Goal: Task Accomplishment & Management: Use online tool/utility

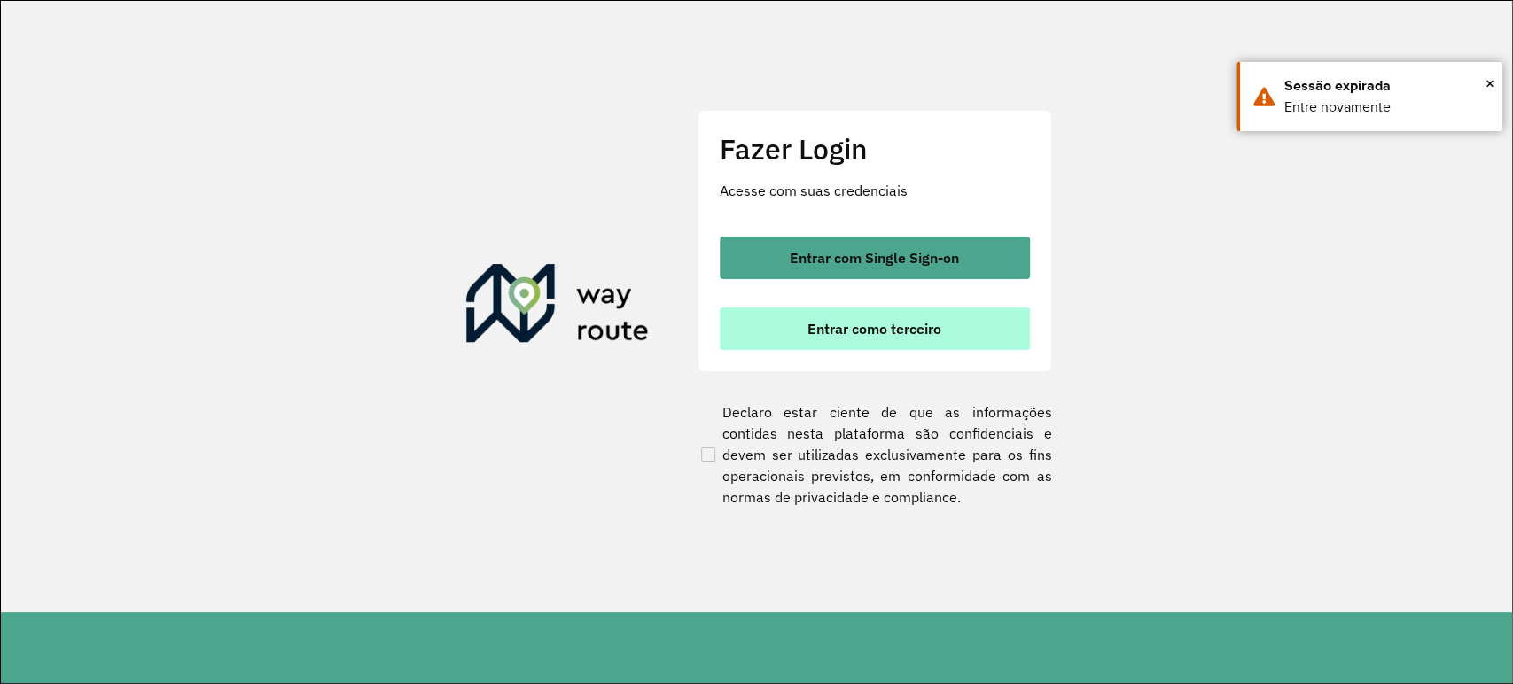
click at [851, 324] on span "Entrar como terceiro" at bounding box center [874, 329] width 134 height 14
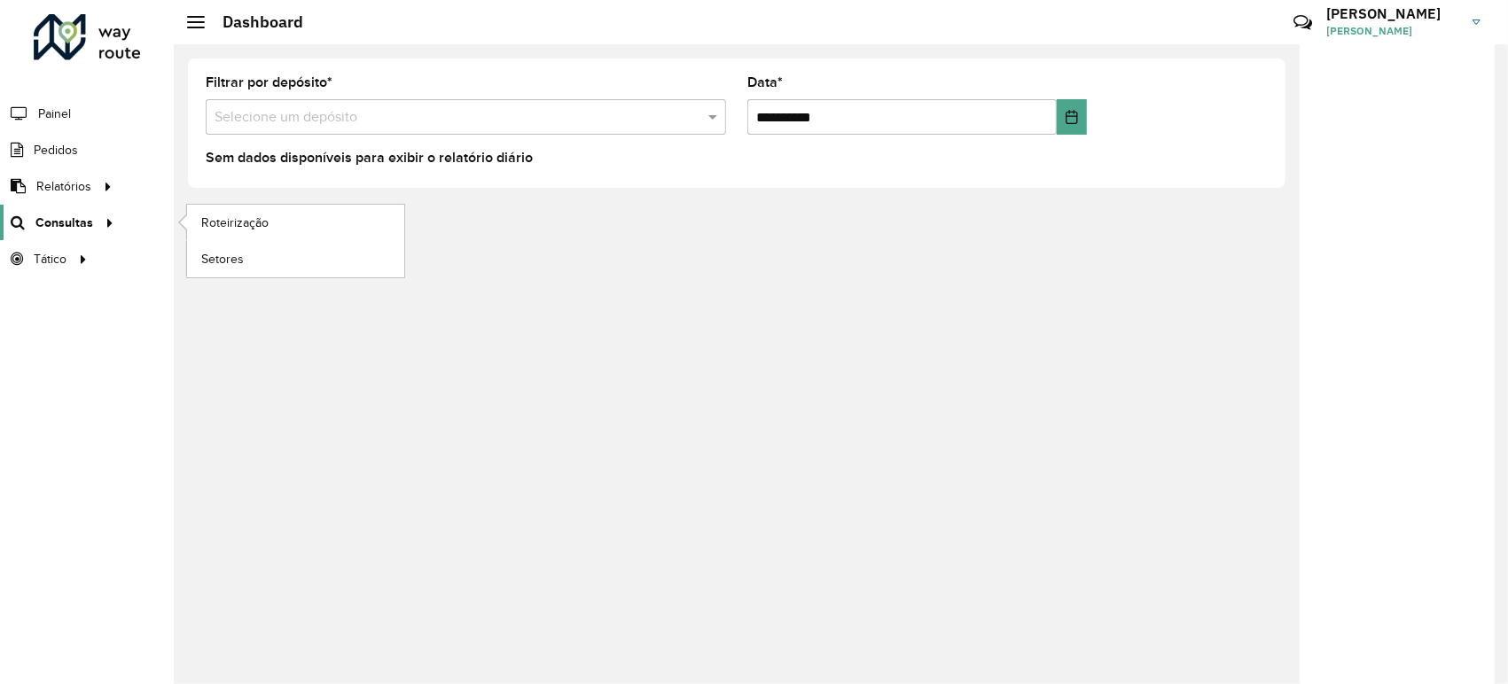
click at [83, 224] on span "Consultas" at bounding box center [64, 223] width 58 height 19
click at [267, 226] on span "Roteirização" at bounding box center [237, 223] width 72 height 19
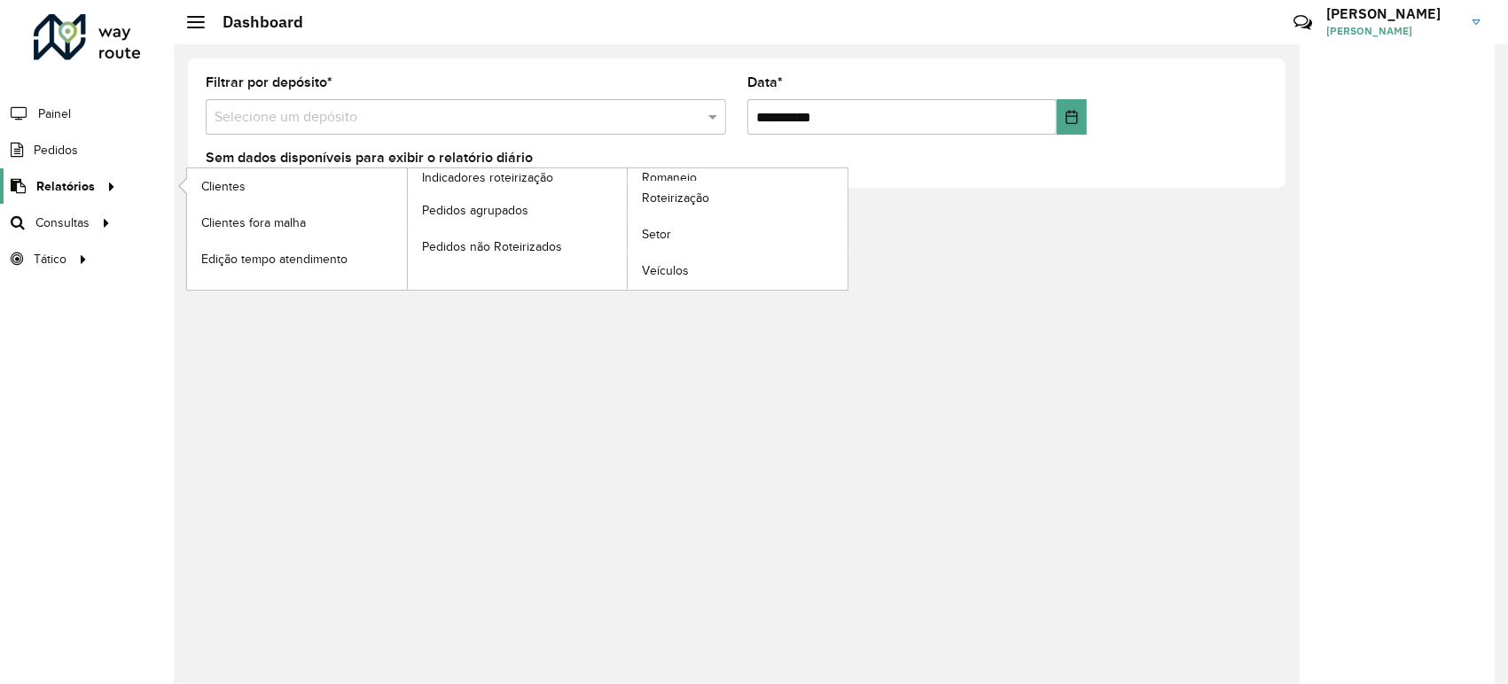
click at [92, 174] on link "Relatórios" at bounding box center [60, 185] width 121 height 35
click at [667, 191] on span "Roteirização" at bounding box center [678, 198] width 72 height 19
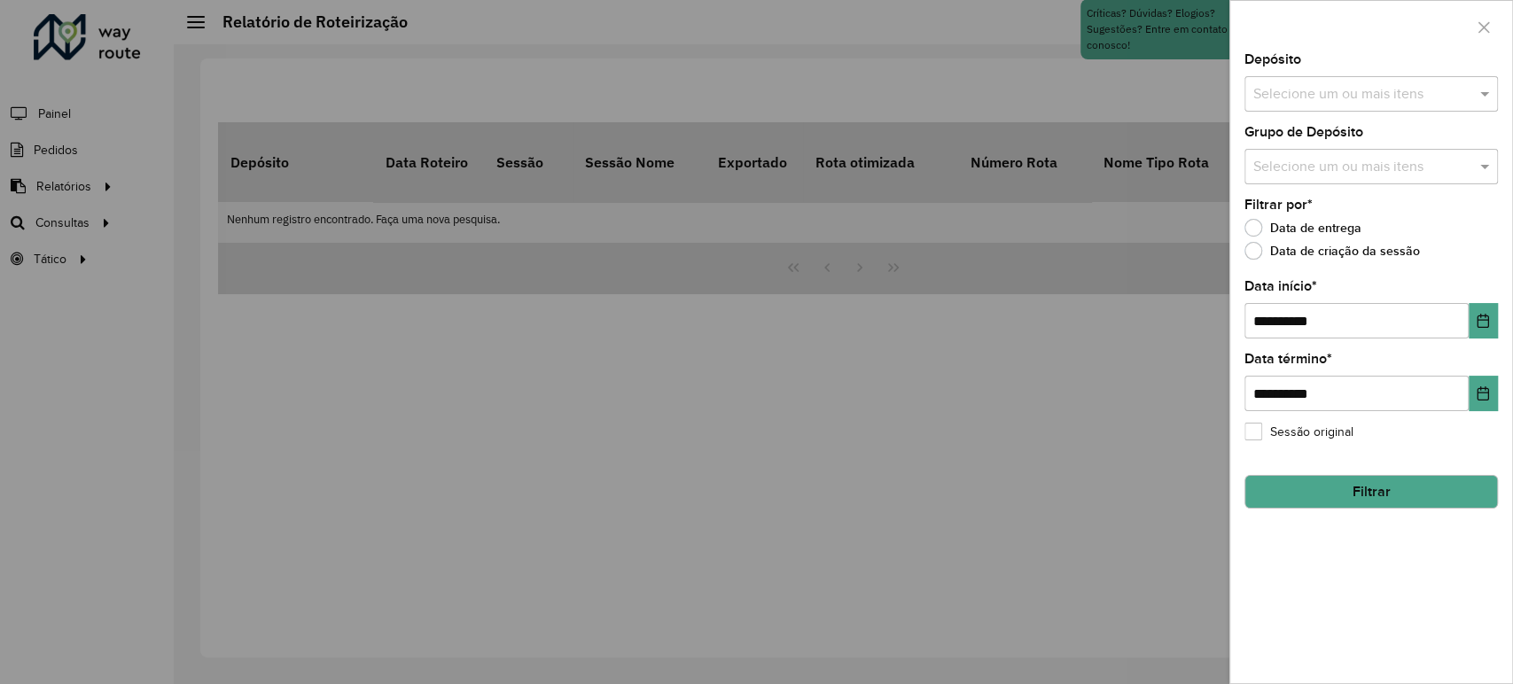
click at [1359, 90] on input "text" at bounding box center [1362, 94] width 227 height 21
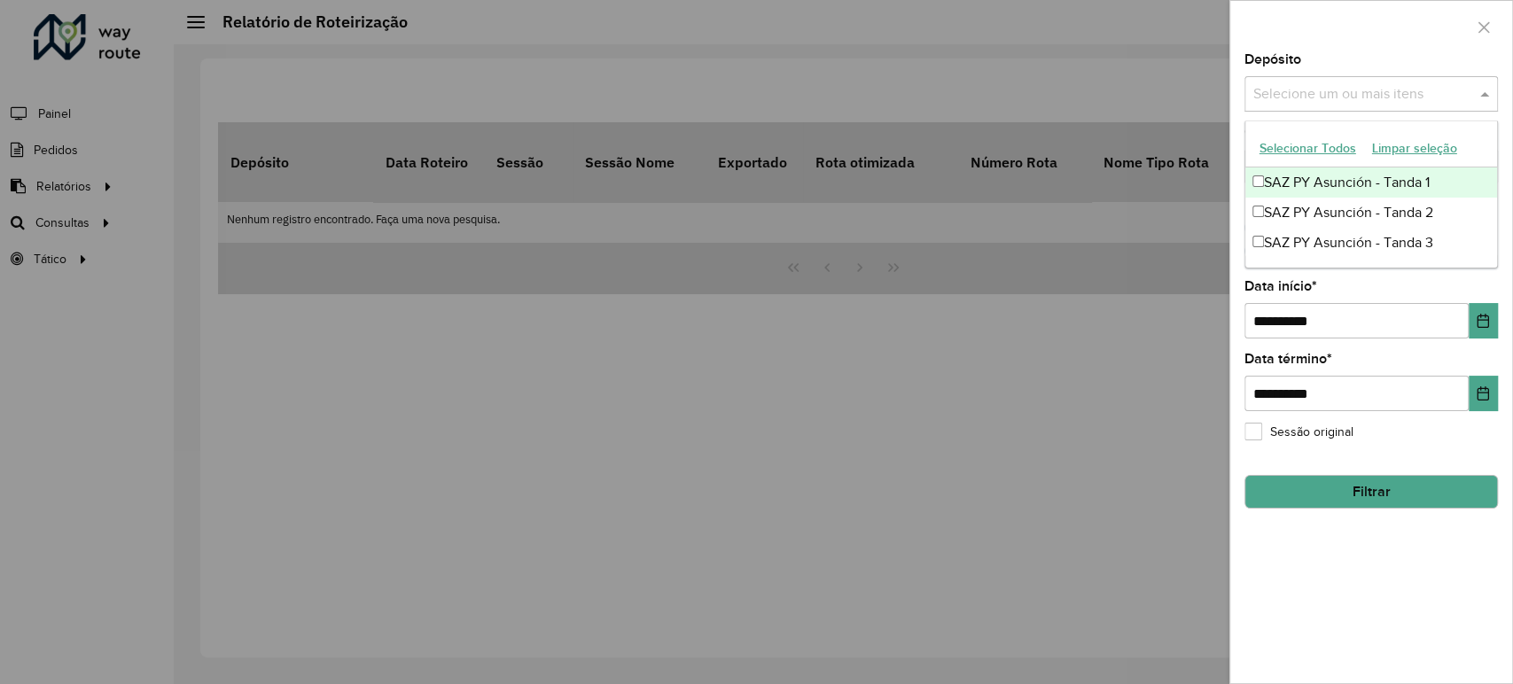
drag, startPoint x: 1322, startPoint y: 183, endPoint x: 1335, endPoint y: 204, distance: 25.1
click at [1324, 189] on div "SAZ PY Asunción - Tanda 1" at bounding box center [1371, 183] width 252 height 30
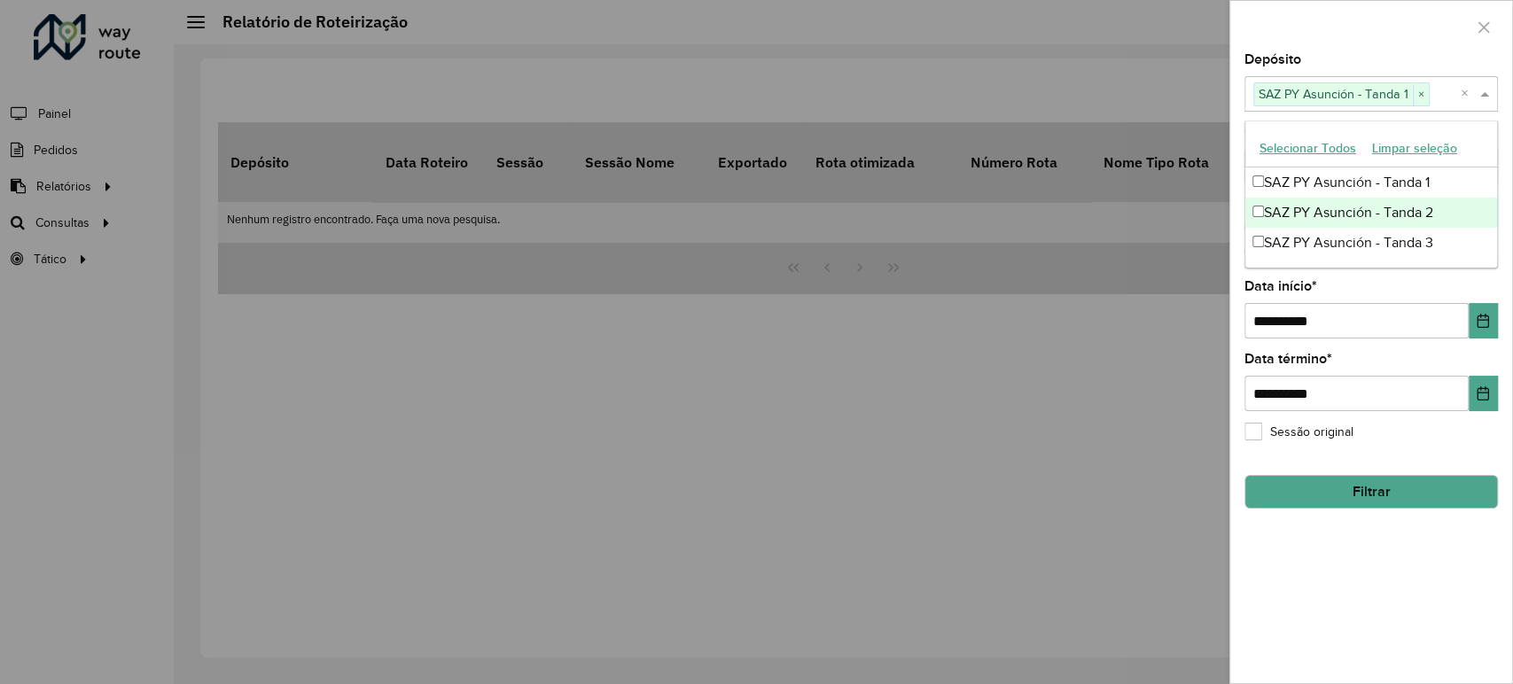
click at [1333, 211] on div "SAZ PY Asunción - Tanda 2" at bounding box center [1371, 213] width 252 height 30
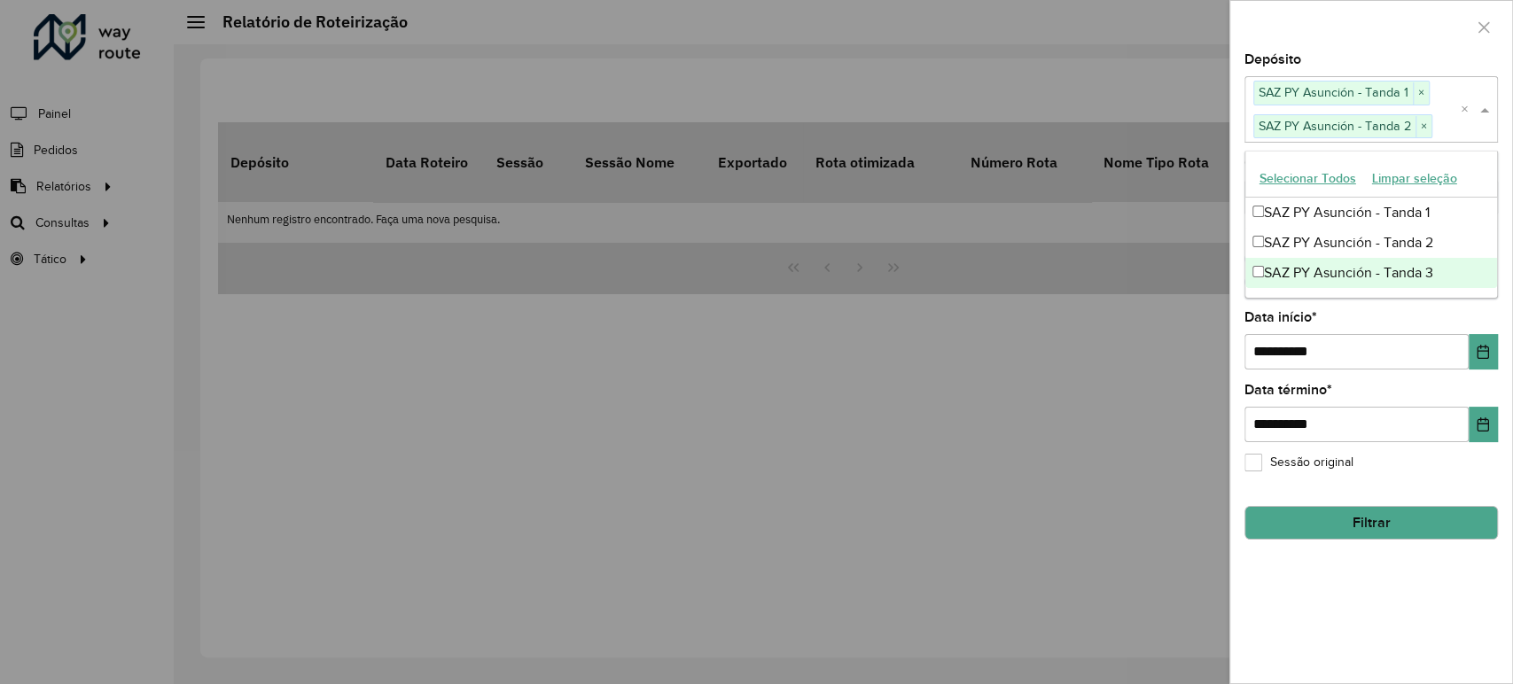
drag, startPoint x: 1330, startPoint y: 277, endPoint x: 1388, endPoint y: 109, distance: 178.0
click at [1333, 272] on div "SAZ PY Asunción - Tanda 3" at bounding box center [1371, 273] width 252 height 30
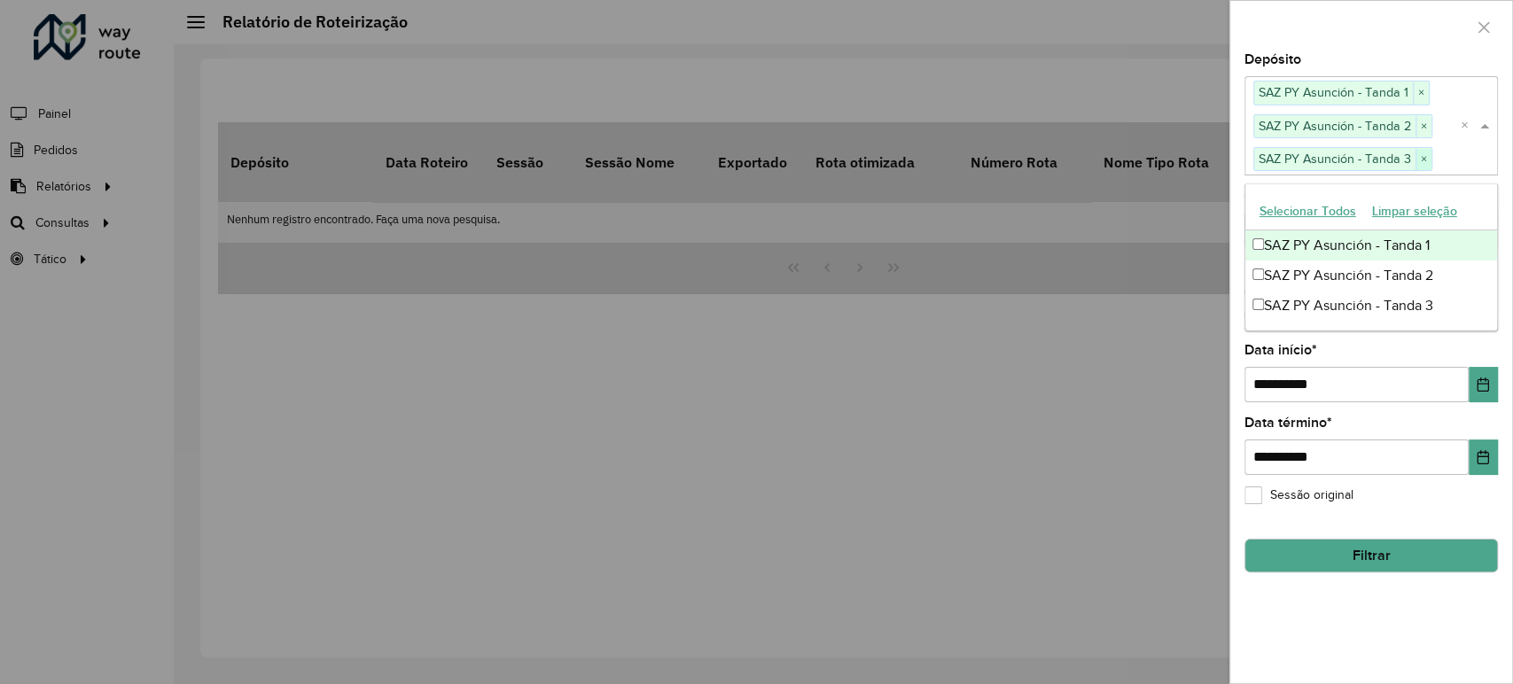
drag, startPoint x: 1380, startPoint y: 54, endPoint x: 1420, endPoint y: 153, distance: 107.0
click at [1382, 56] on div "Depósito Selecione um ou mais itens SAZ PY Asunción - Tanda 1 × SAZ PY Asunción…" at bounding box center [1370, 113] width 253 height 121
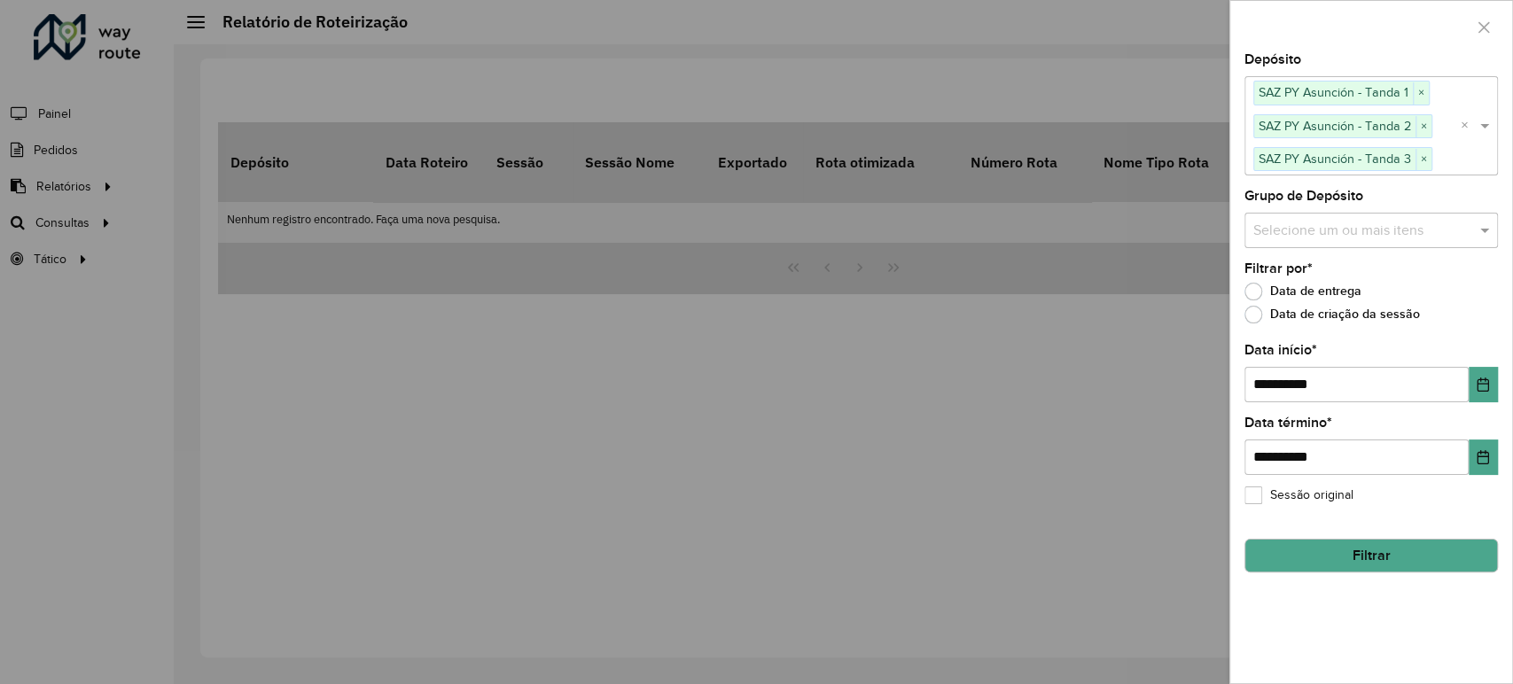
drag, startPoint x: 1328, startPoint y: 223, endPoint x: 1402, endPoint y: 223, distance: 74.5
click at [1338, 223] on input "text" at bounding box center [1362, 230] width 227 height 21
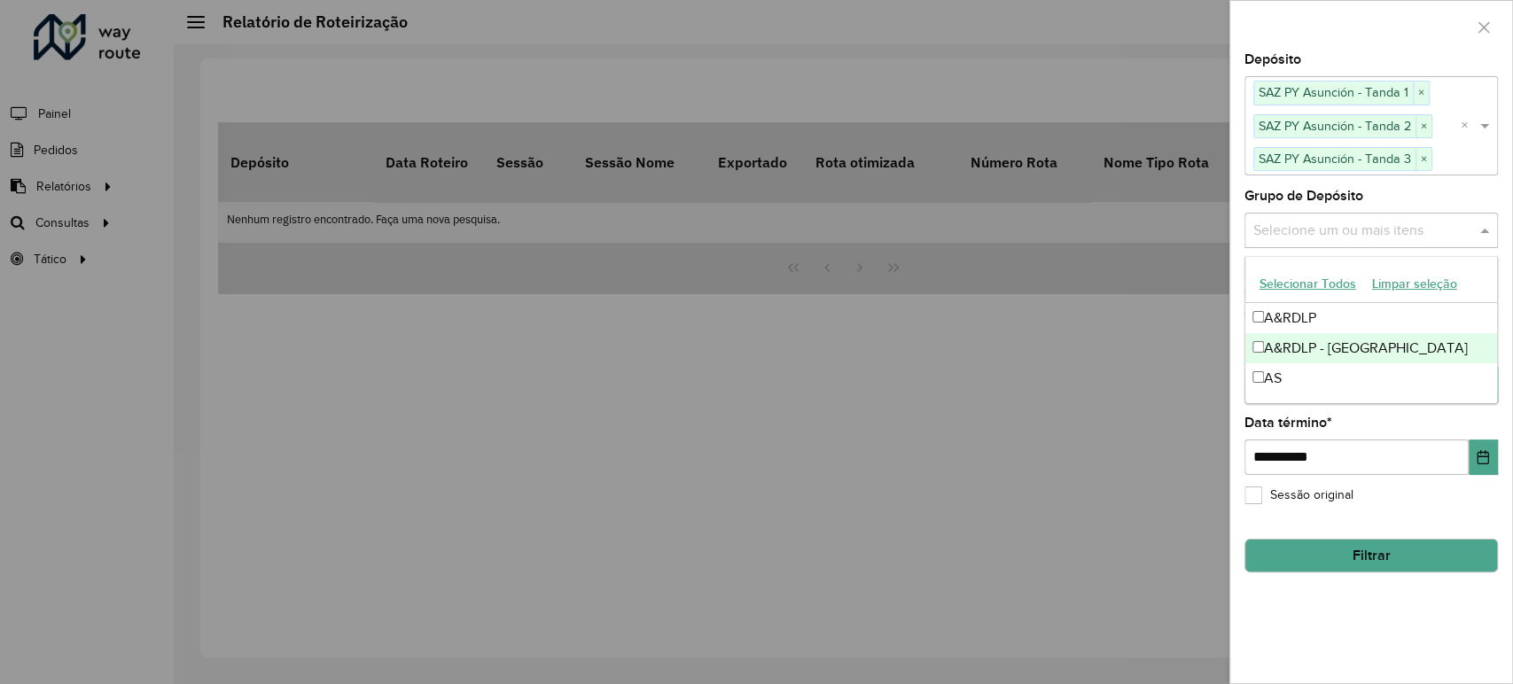
click at [1378, 27] on div at bounding box center [1371, 27] width 282 height 52
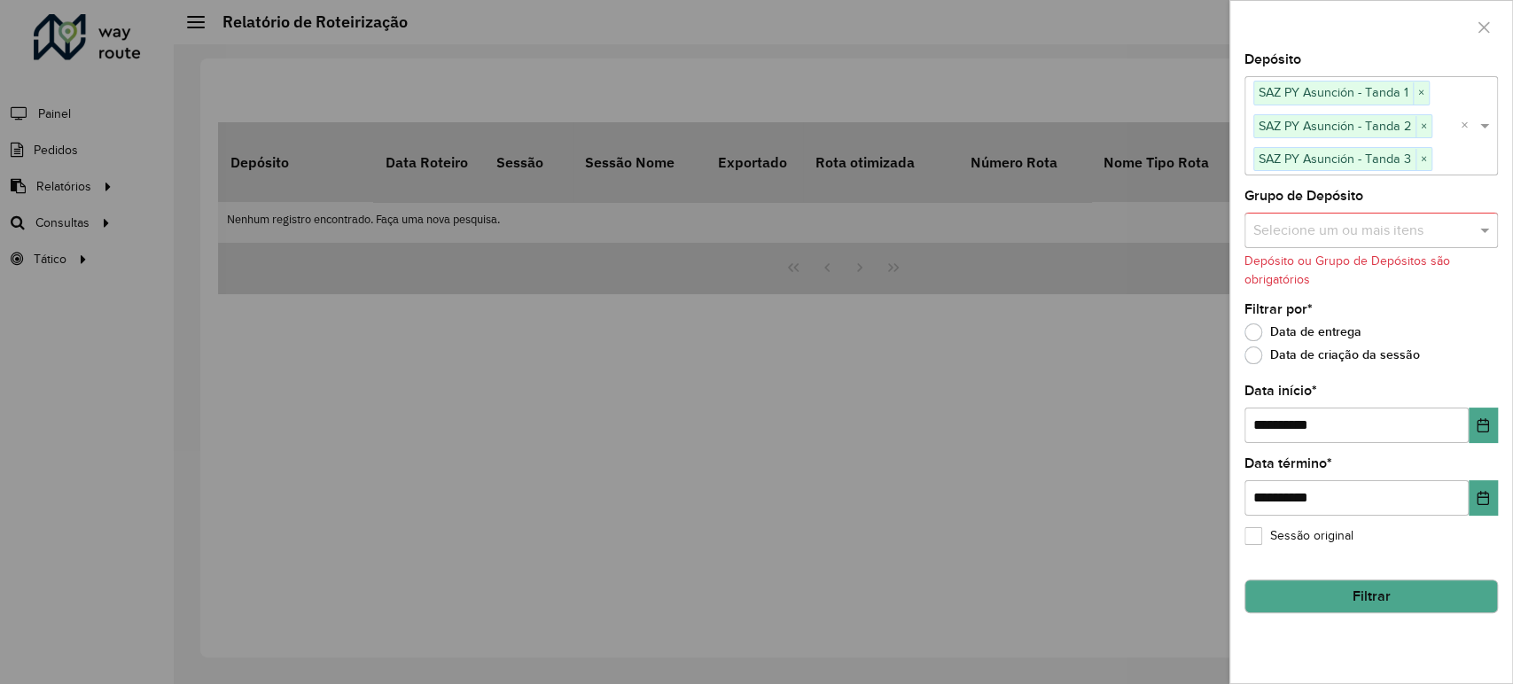
click at [1336, 231] on input "text" at bounding box center [1362, 230] width 227 height 21
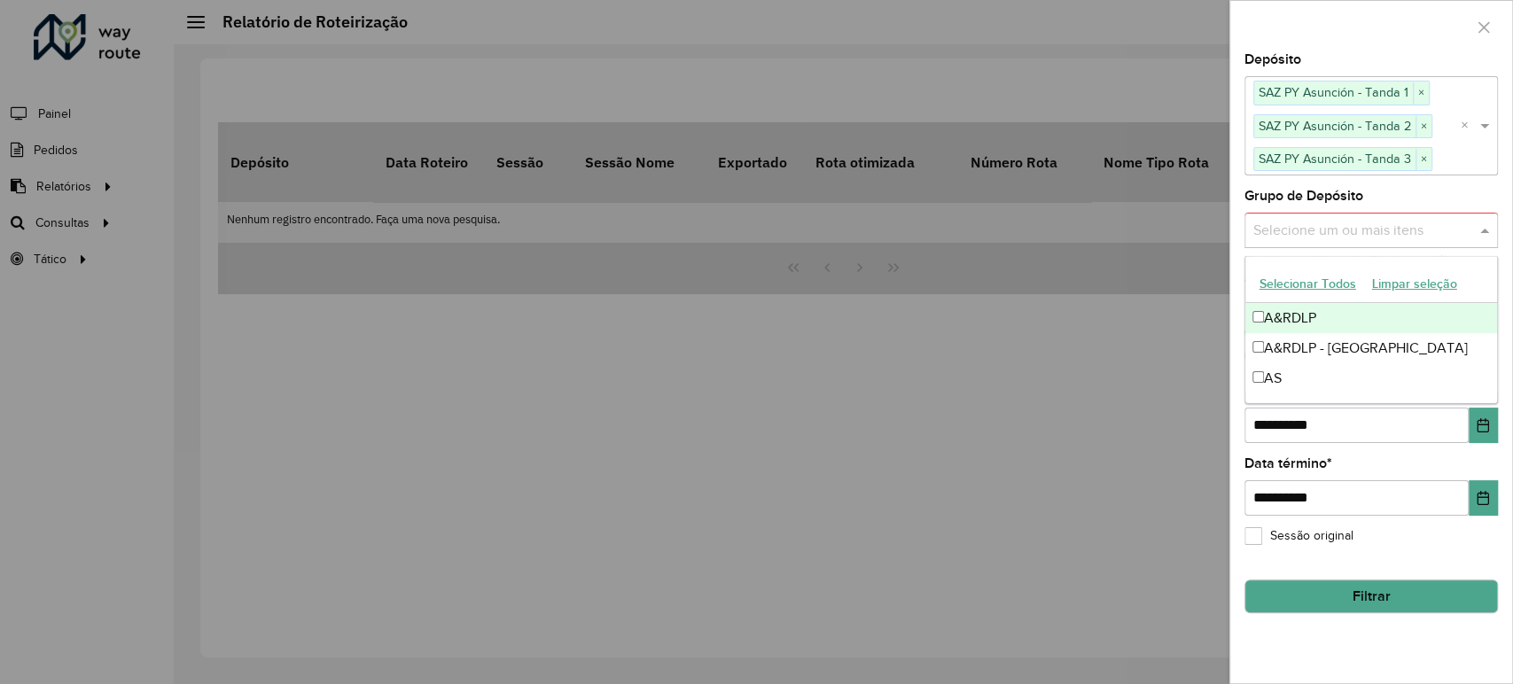
click at [1320, 47] on div at bounding box center [1371, 27] width 282 height 52
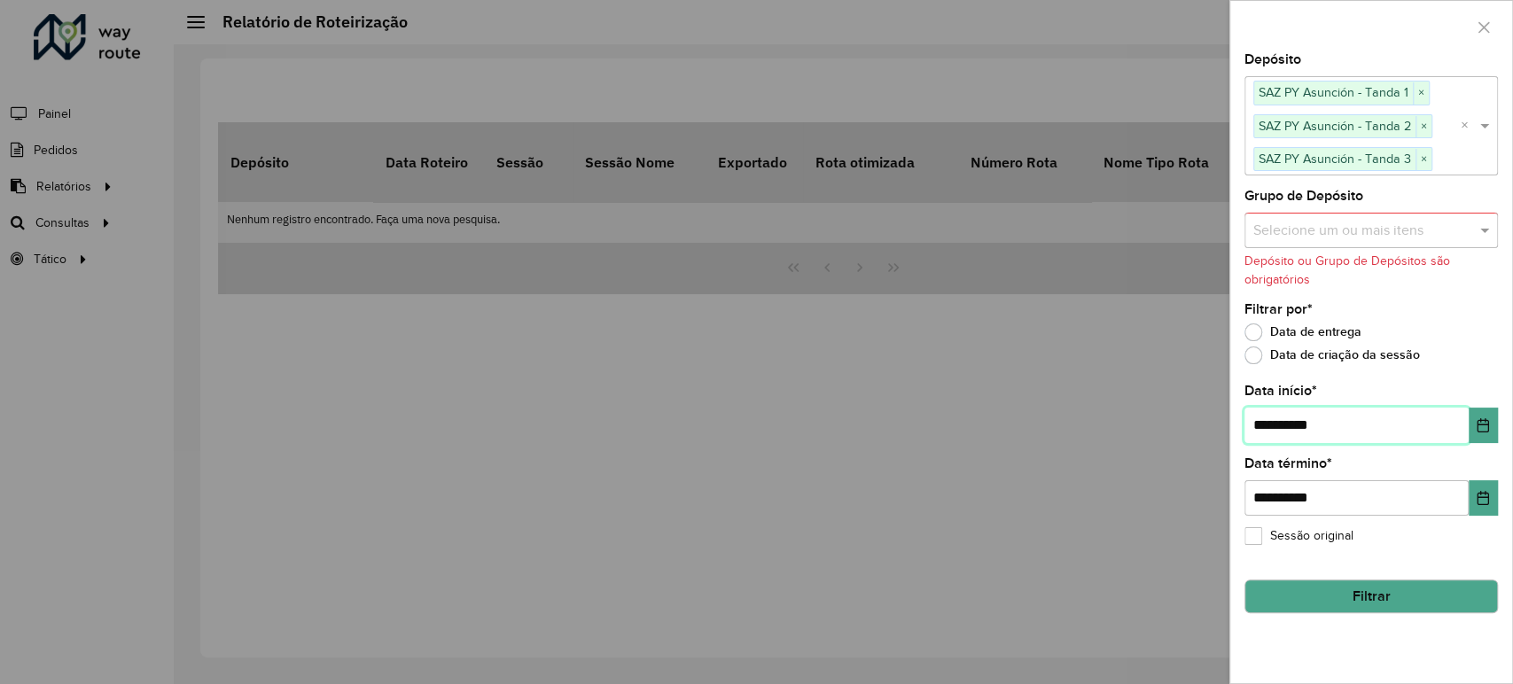
click at [1269, 423] on input "**********" at bounding box center [1356, 425] width 224 height 35
type input "**********"
click at [1348, 588] on button "Filtrar" at bounding box center [1370, 597] width 253 height 34
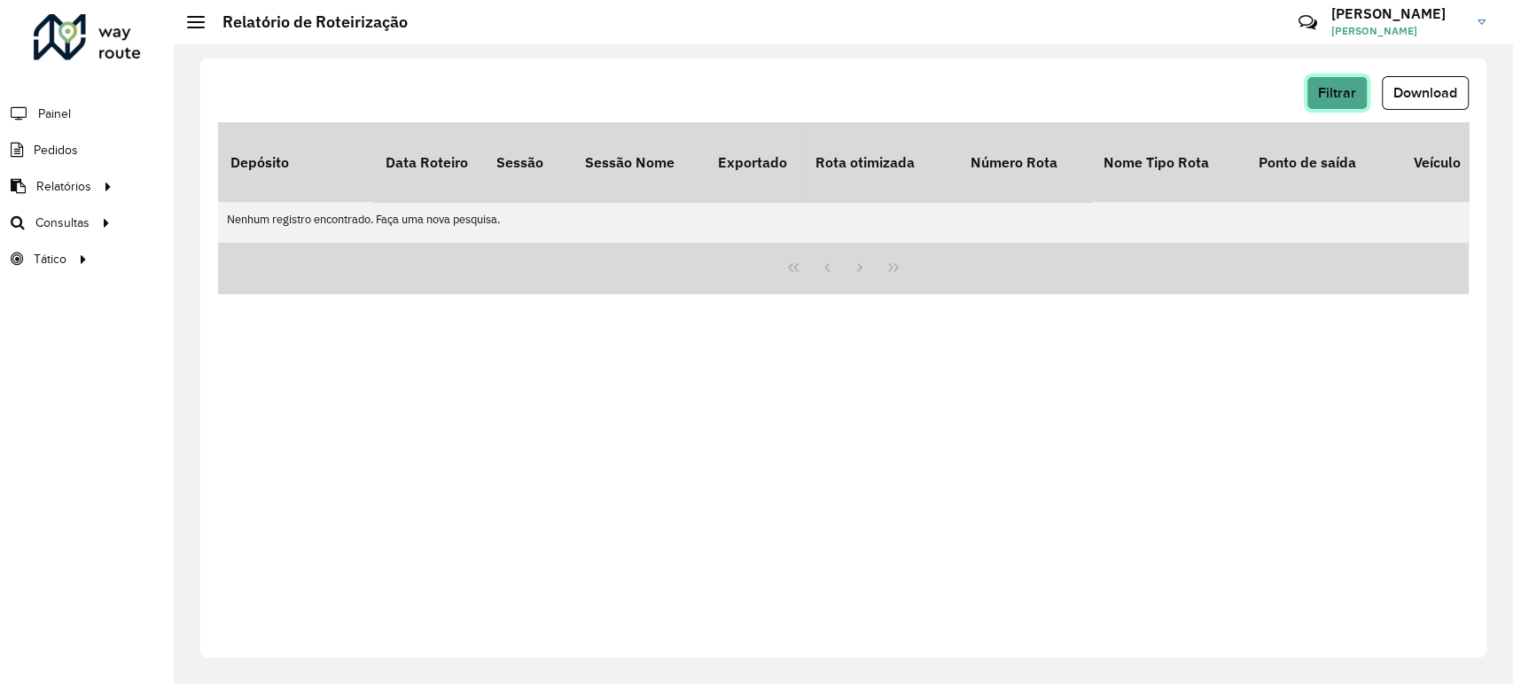
click at [1331, 87] on span "Filtrar" at bounding box center [1337, 92] width 38 height 15
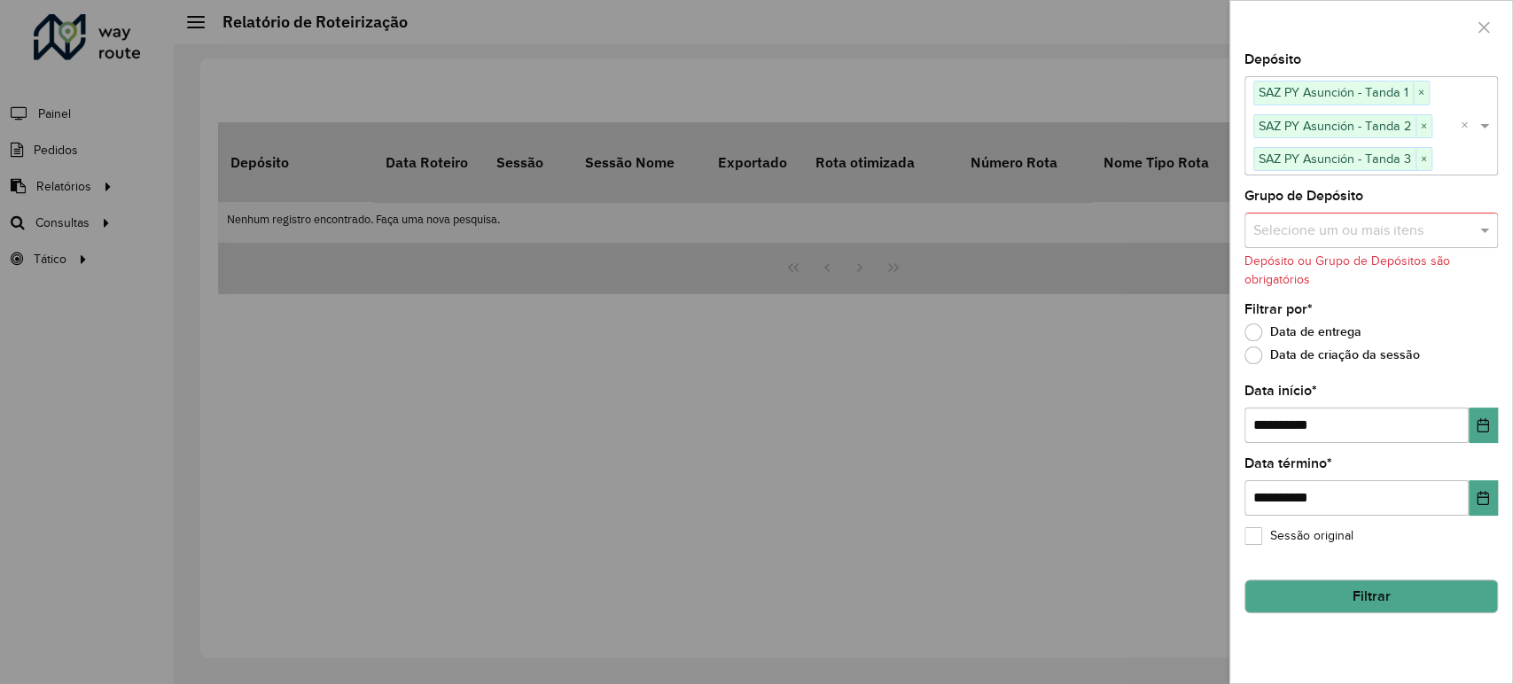
click at [1368, 597] on button "Filtrar" at bounding box center [1370, 597] width 253 height 34
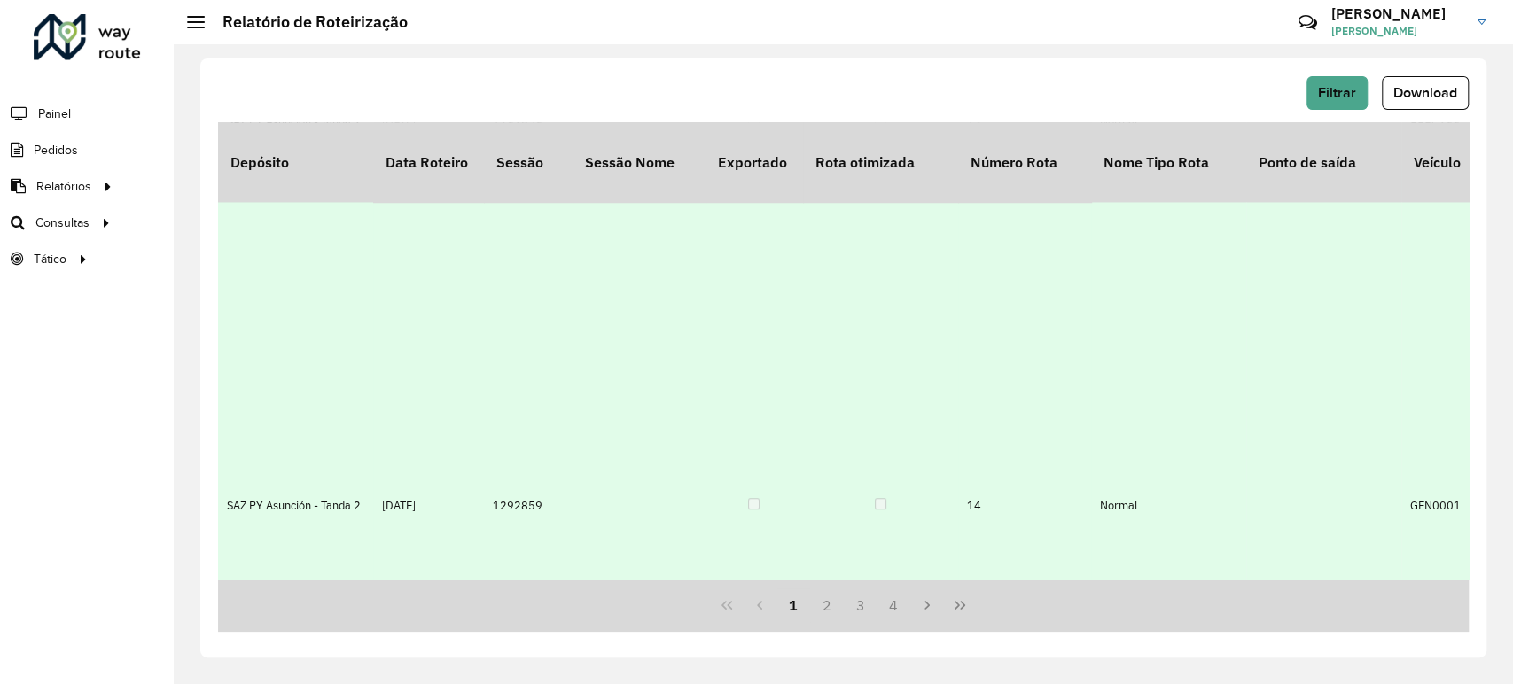
scroll to position [1220, 0]
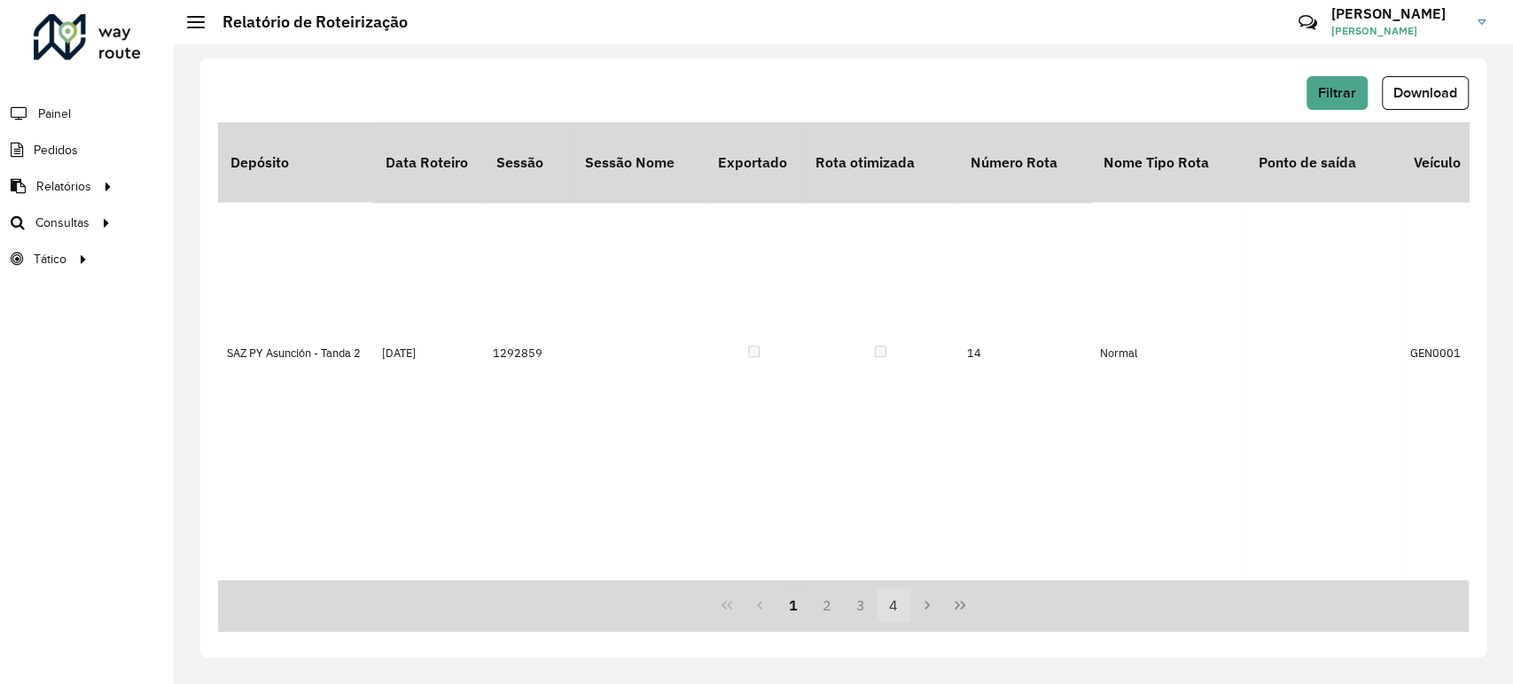
click at [895, 602] on button "4" at bounding box center [894, 606] width 34 height 34
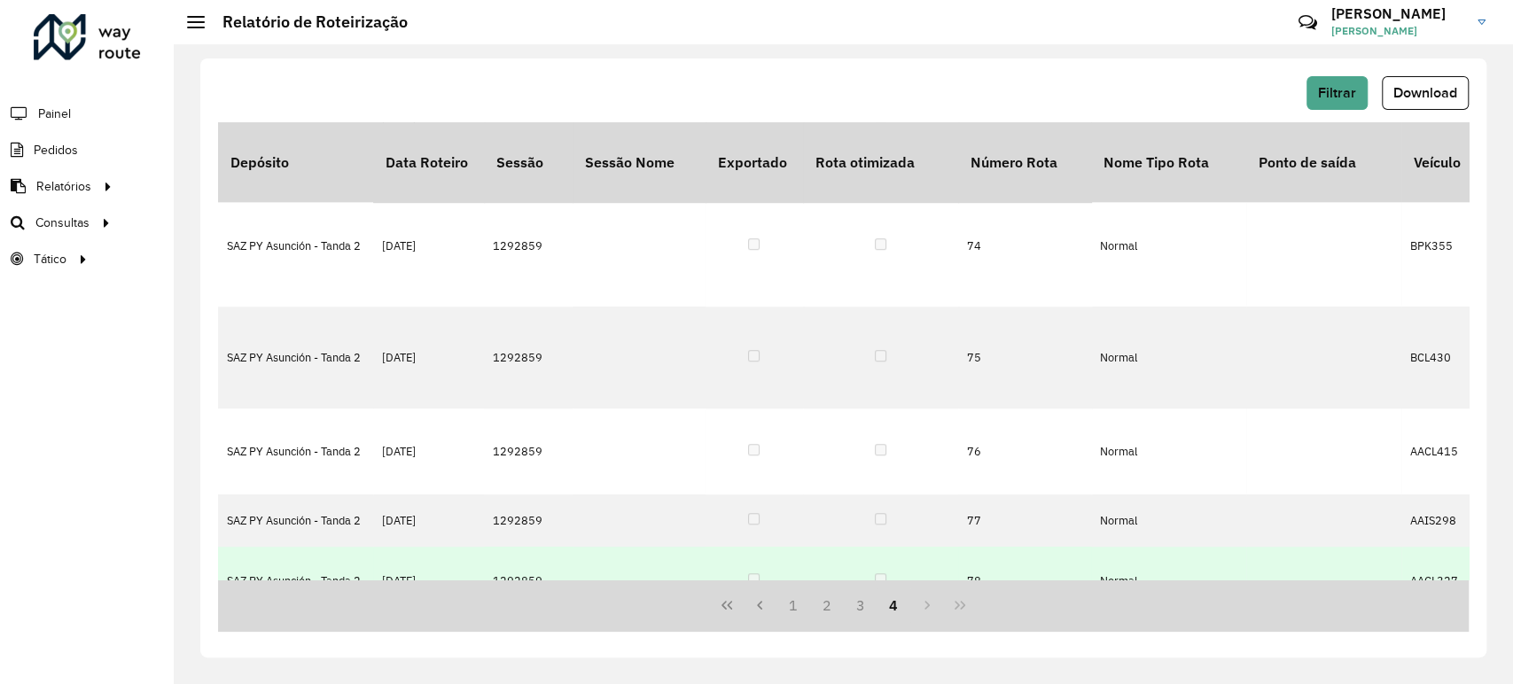
scroll to position [930, 0]
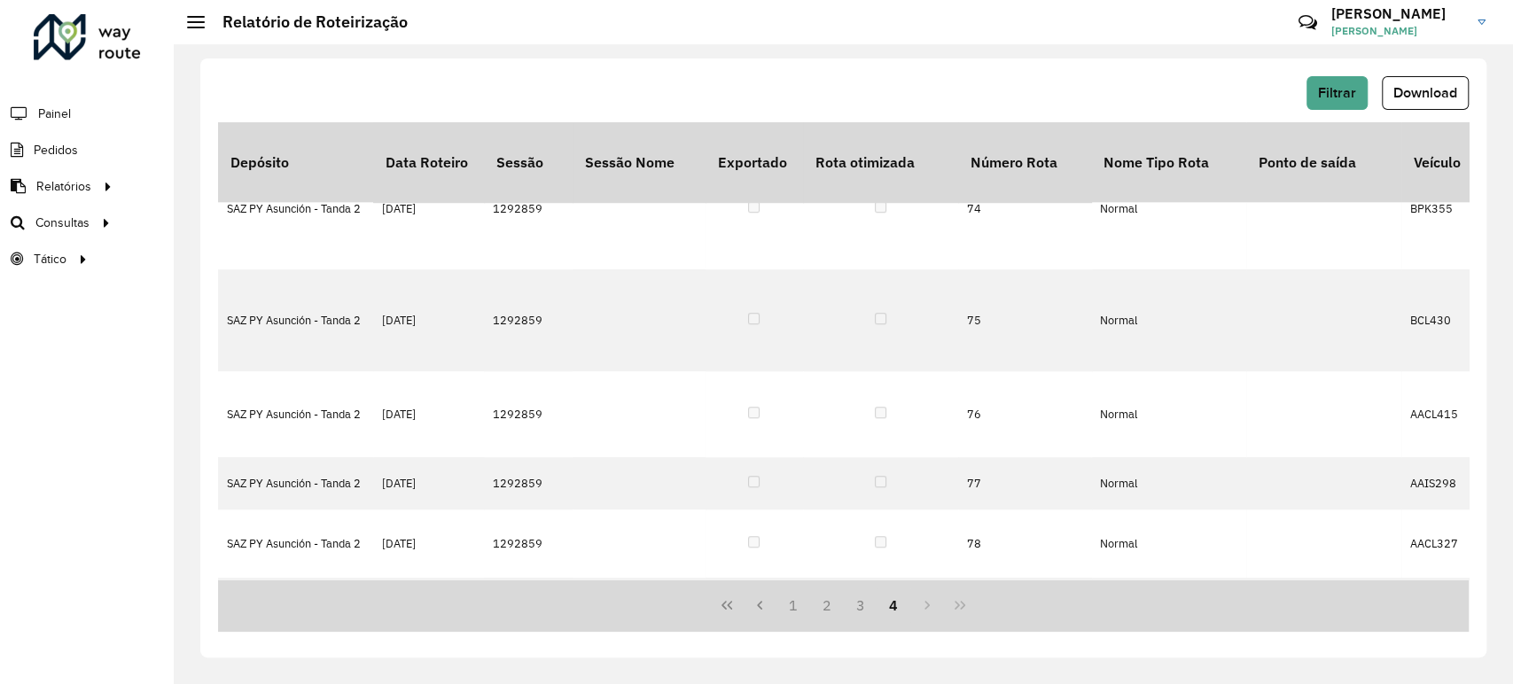
click at [916, 608] on div "1 2 3 4" at bounding box center [843, 606] width 1251 height 52
click at [1411, 92] on span "Download" at bounding box center [1425, 92] width 64 height 15
click at [1333, 96] on span "Filtrar" at bounding box center [1337, 92] width 38 height 15
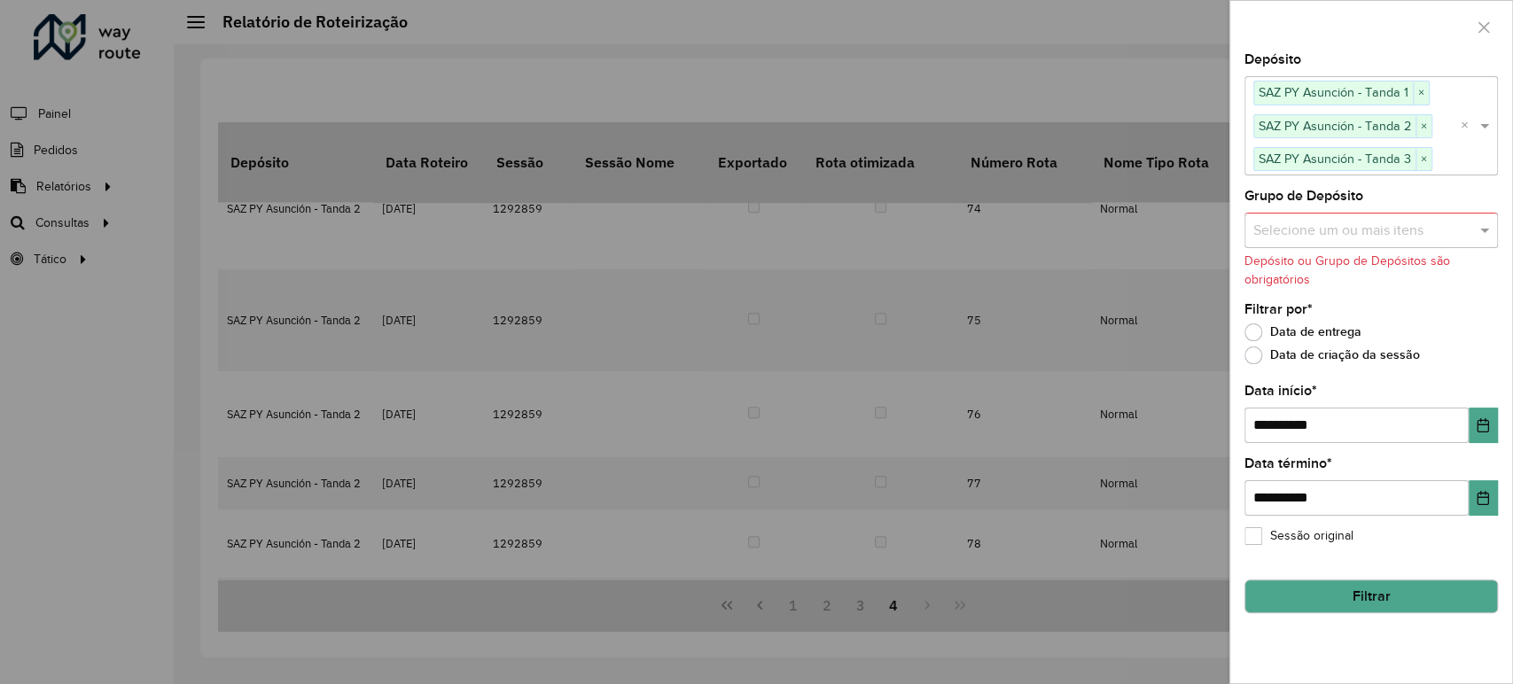
click at [1338, 600] on button "Filtrar" at bounding box center [1370, 597] width 253 height 34
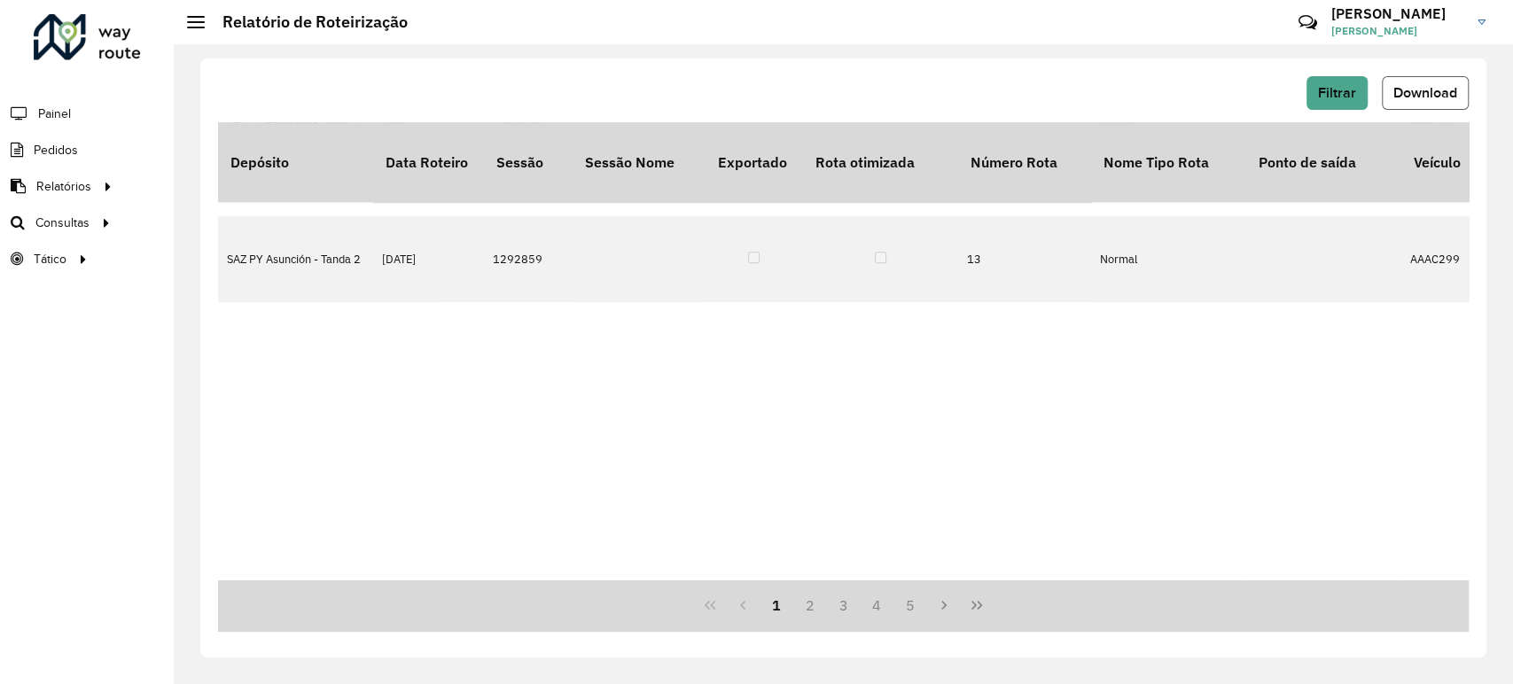
click at [1396, 85] on span "Download" at bounding box center [1425, 92] width 64 height 15
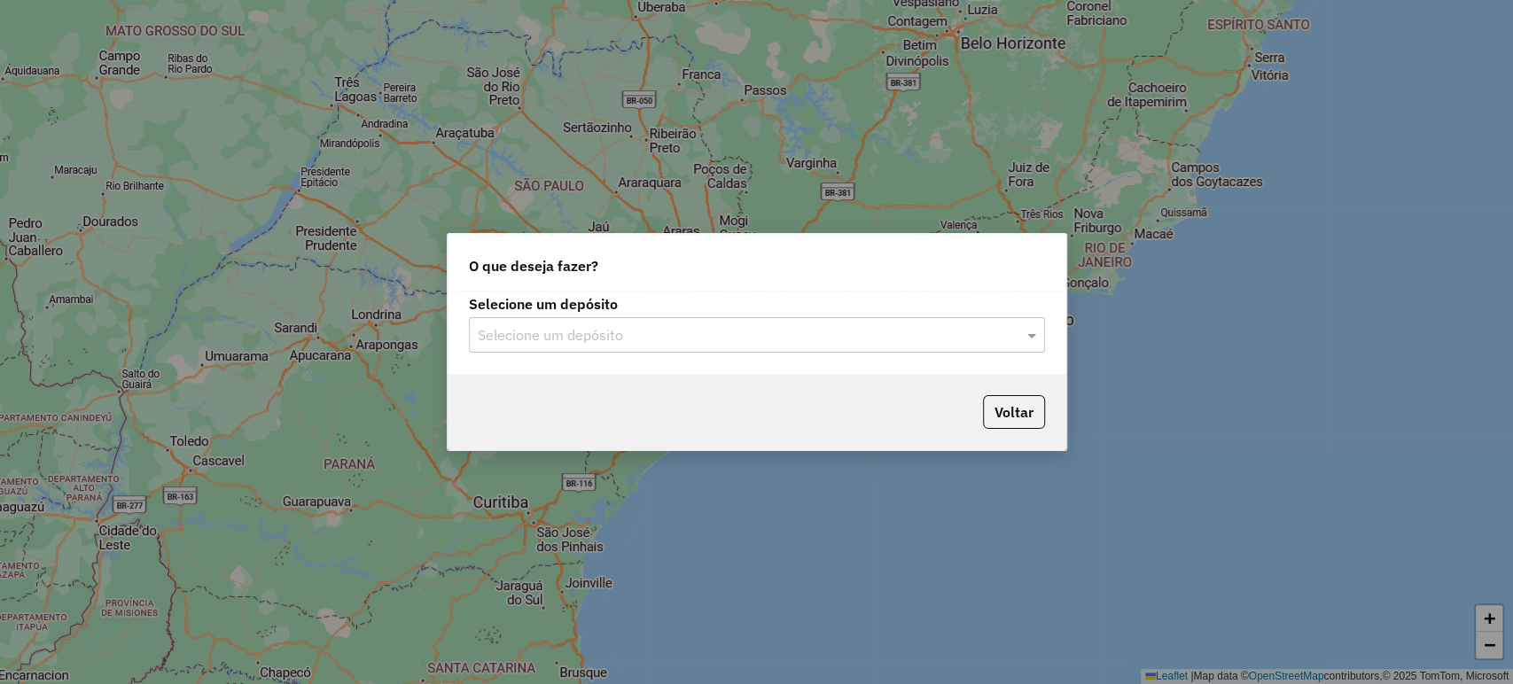
click at [758, 353] on div "Selecione um depósito Selecione um depósito" at bounding box center [757, 332] width 619 height 83
